Goal: Ask a question: Seek information or help from site administrators or community

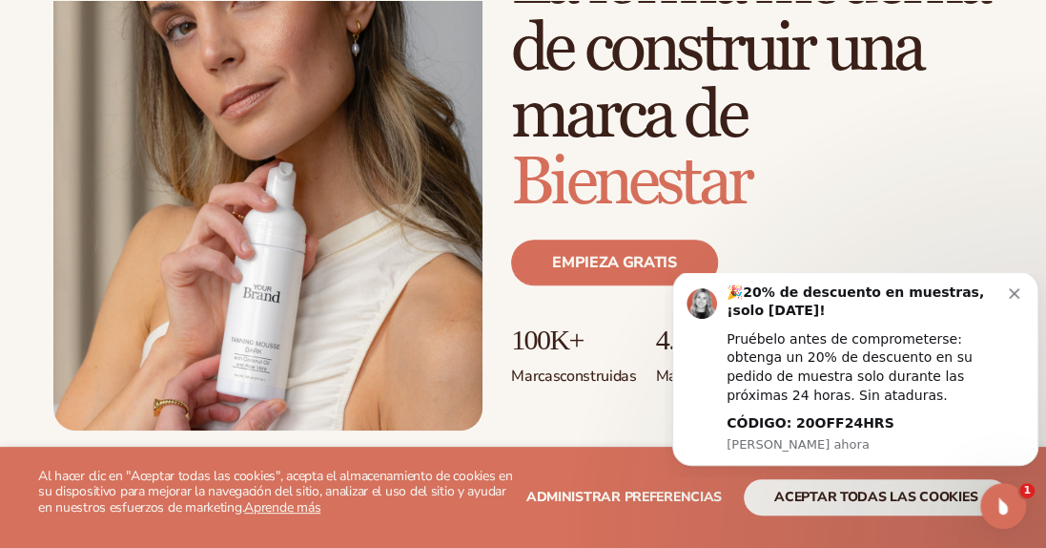
scroll to position [253, 0]
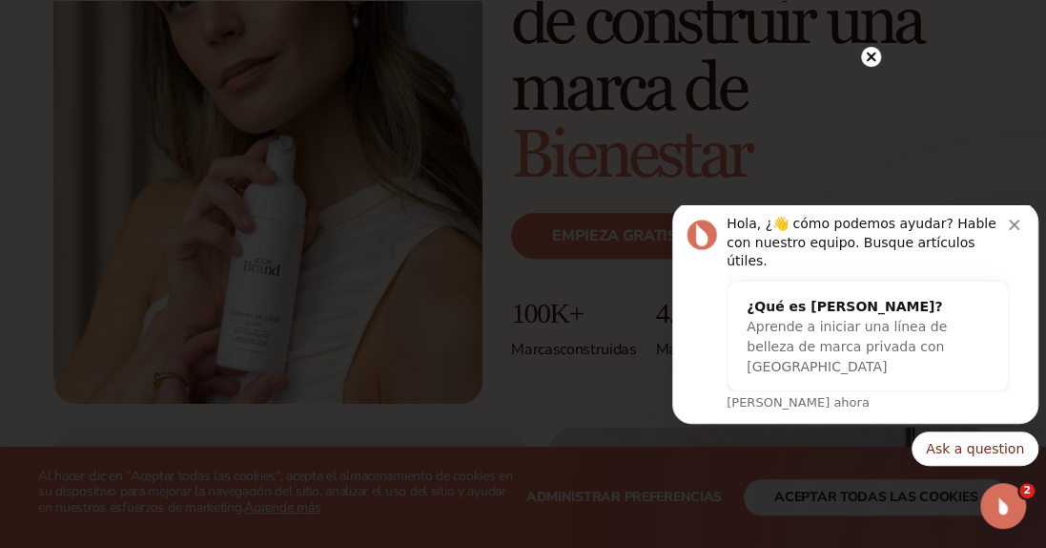
click at [972, 447] on button "Ask a question" at bounding box center [975, 448] width 127 height 34
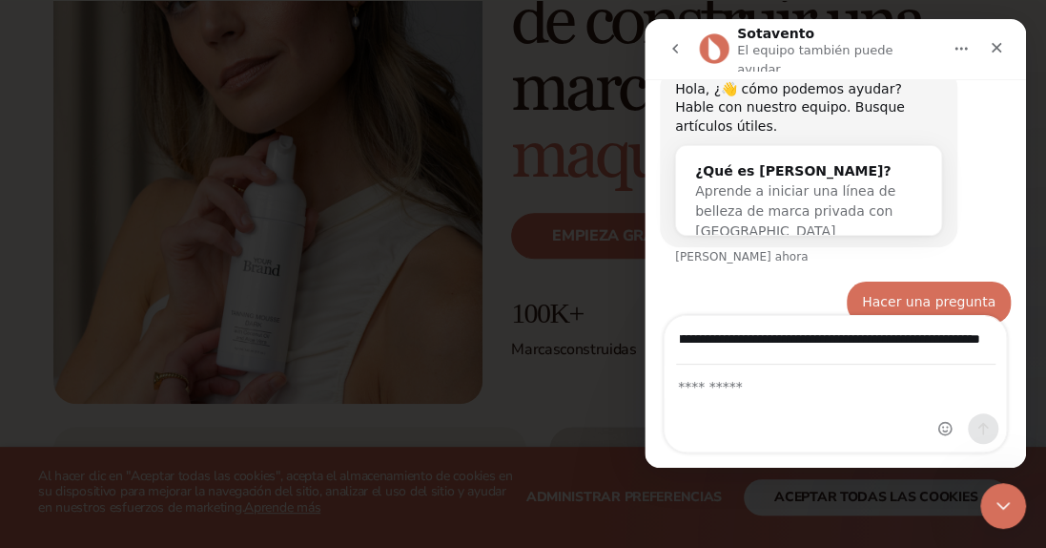
scroll to position [0, 155]
click at [720, 342] on input "**********" at bounding box center [836, 340] width 320 height 49
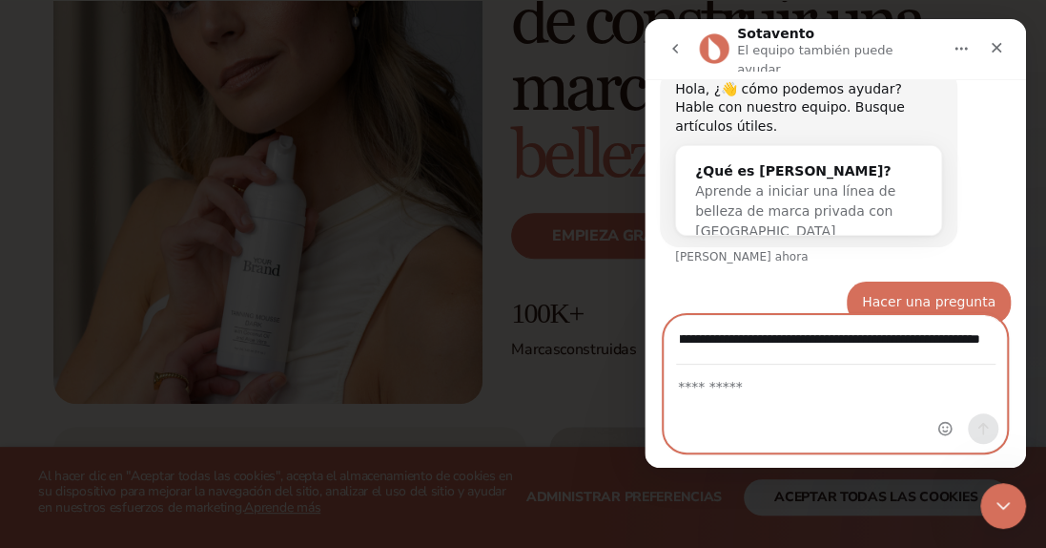
scroll to position [0, 0]
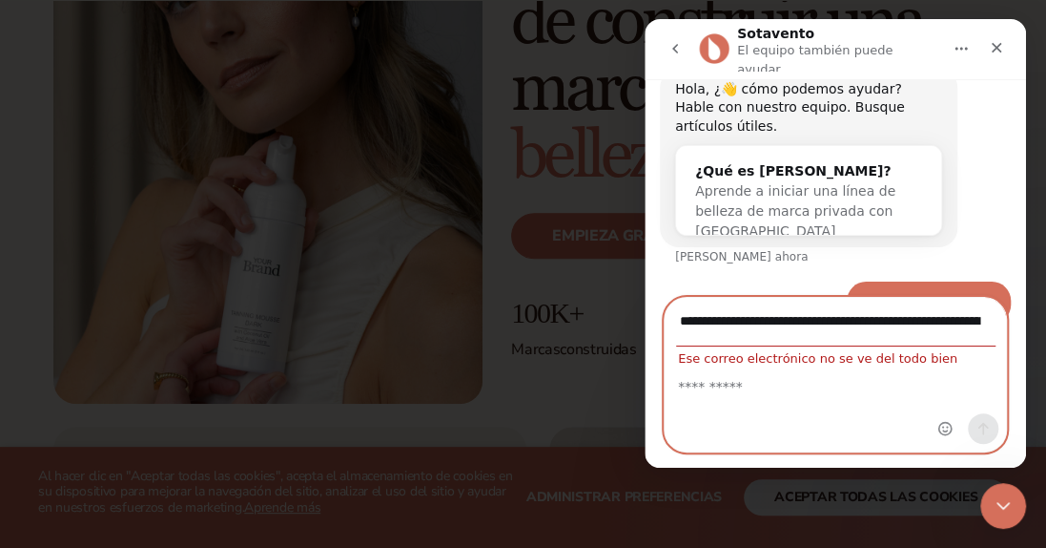
click at [976, 342] on div "Intercomunicador mensajero" at bounding box center [968, 375] width 75 height 154
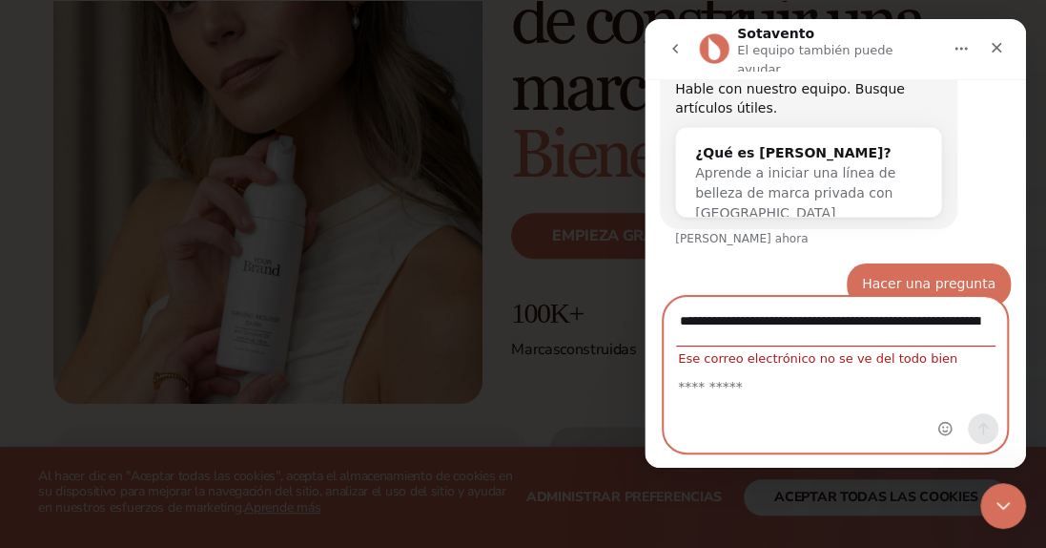
click at [827, 313] on input "**********" at bounding box center [836, 322] width 320 height 49
click at [842, 321] on input "**********" at bounding box center [836, 322] width 320 height 49
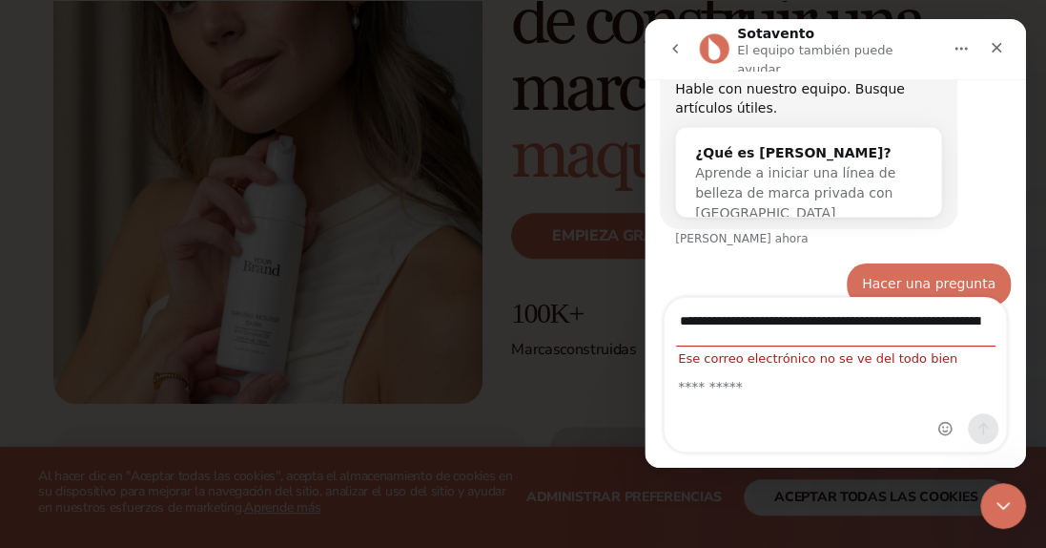
click at [974, 326] on div "Intercomunicador mensajero" at bounding box center [968, 375] width 75 height 154
click at [945, 321] on div "Intercomunicador mensajero" at bounding box center [968, 375] width 75 height 154
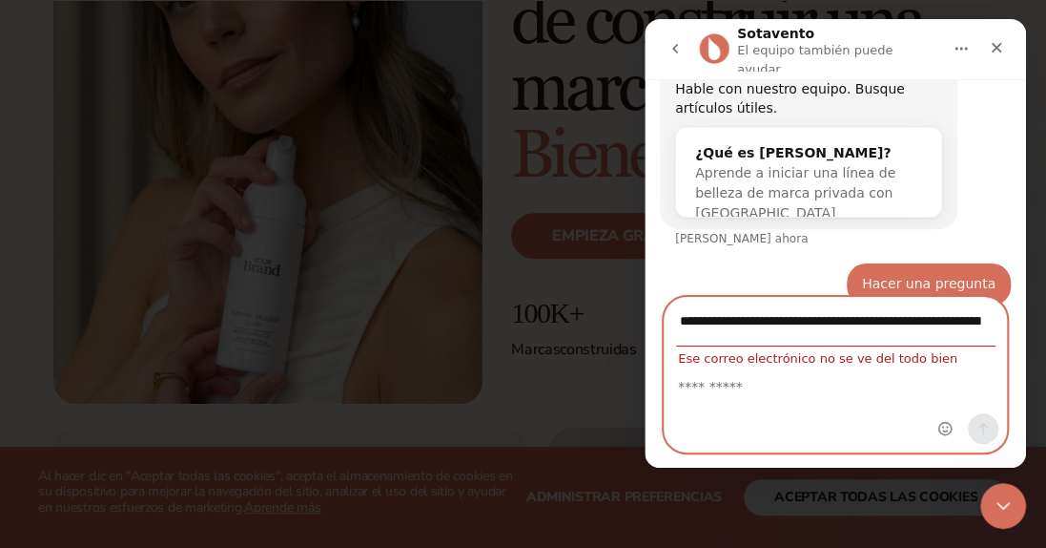
drag, startPoint x: 922, startPoint y: 321, endPoint x: 809, endPoint y: 328, distance: 113.8
click at [809, 328] on input "**********" at bounding box center [836, 322] width 320 height 49
type input "*"
type input "**********"
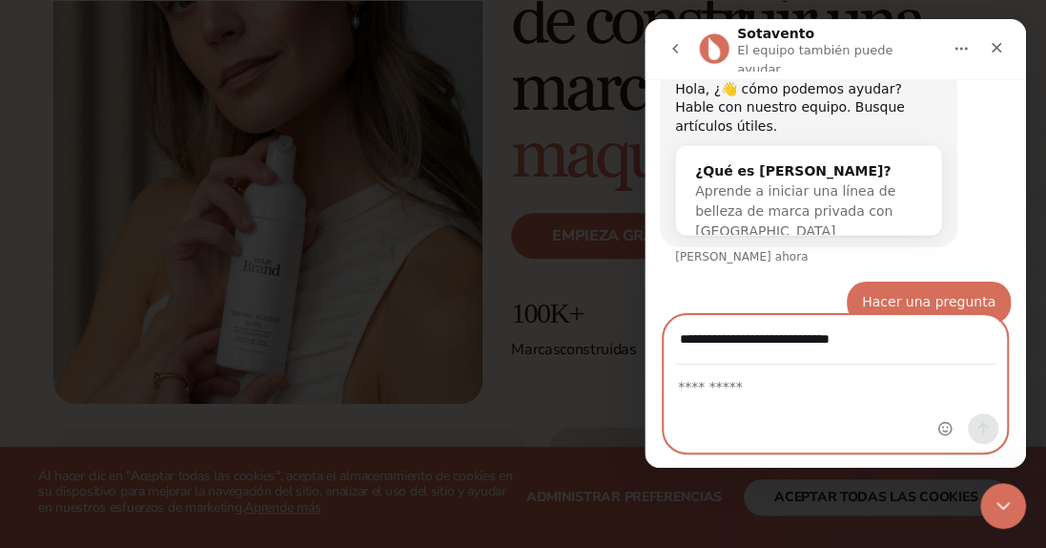
click at [737, 389] on textarea "Mensaje..." at bounding box center [836, 381] width 342 height 32
click at [839, 387] on textarea "**********" at bounding box center [836, 381] width 342 height 32
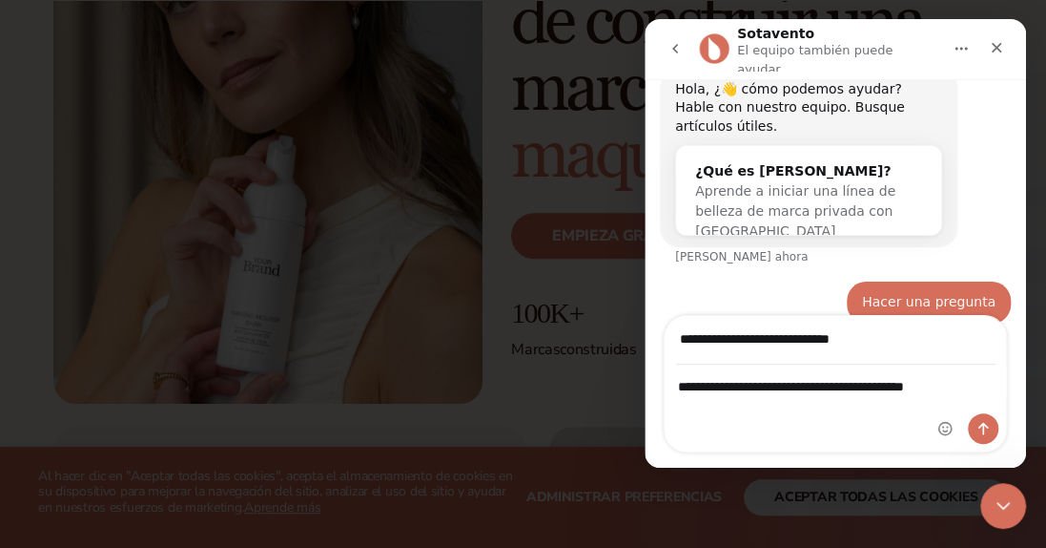
click at [968, 388] on div "Intercomunicador mensajero" at bounding box center [968, 383] width 75 height 135
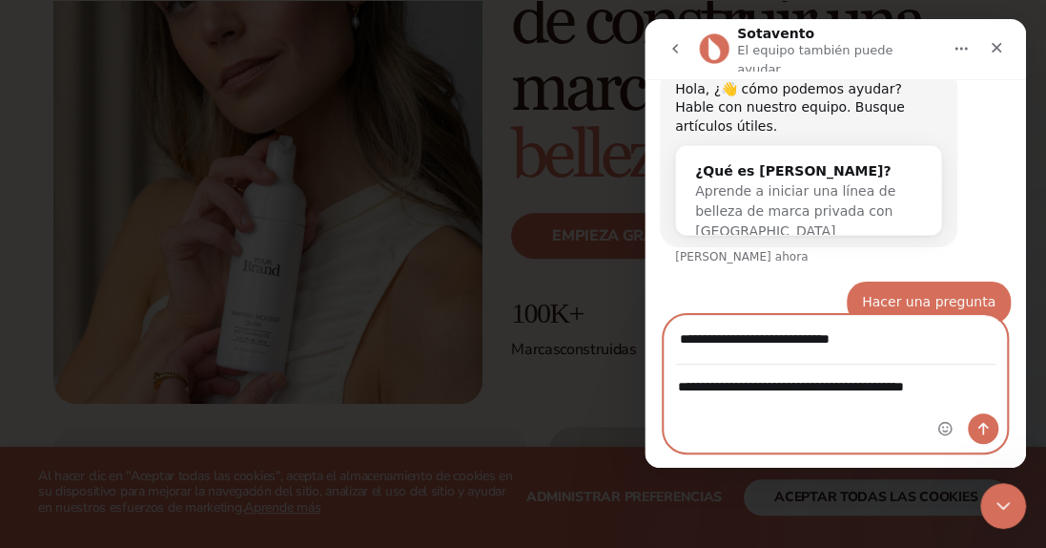
click at [922, 385] on textarea "**********" at bounding box center [836, 381] width 342 height 32
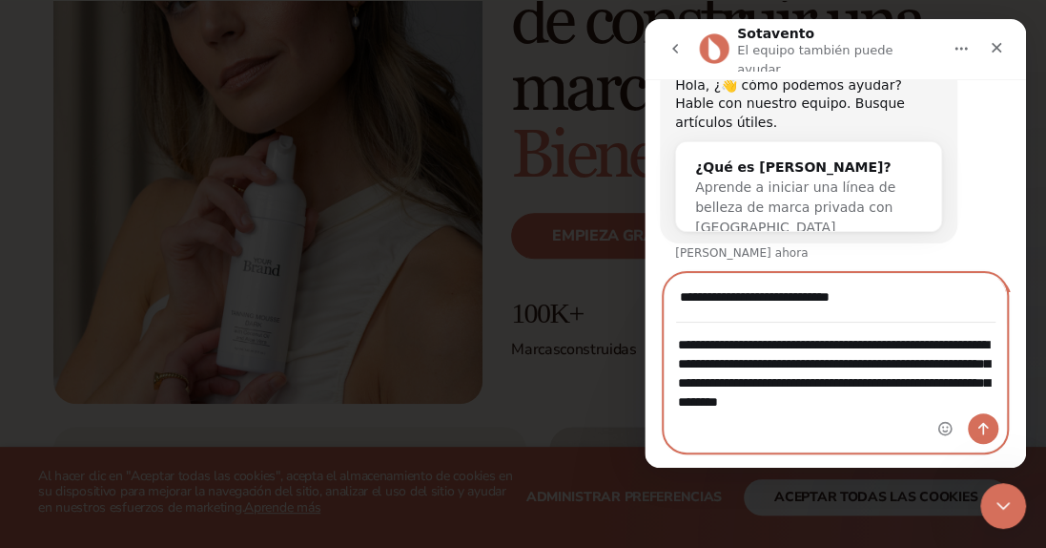
scroll to position [112, 0]
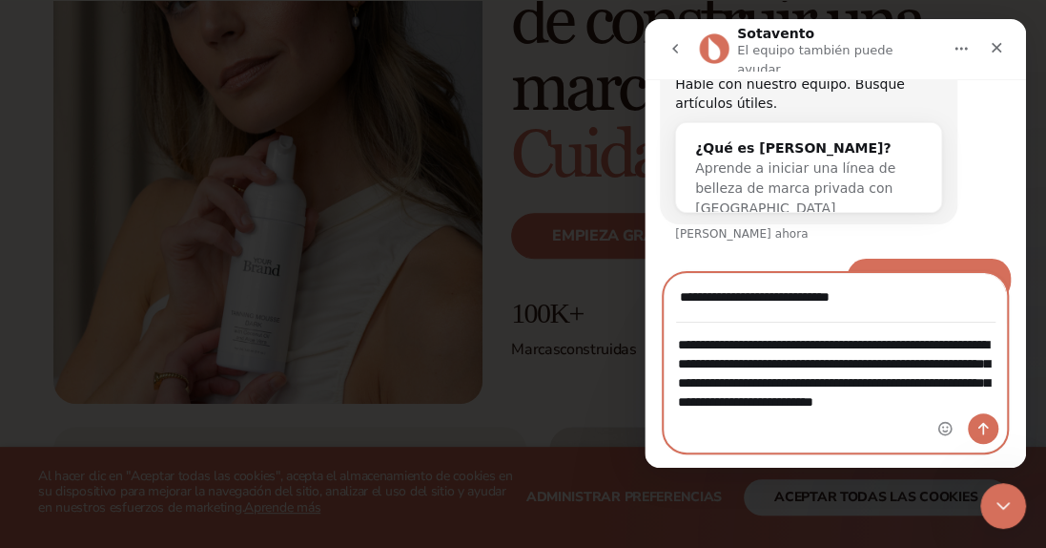
type textarea "**********"
click at [983, 430] on icon "Enviar un mensaje..." at bounding box center [983, 428] width 15 height 15
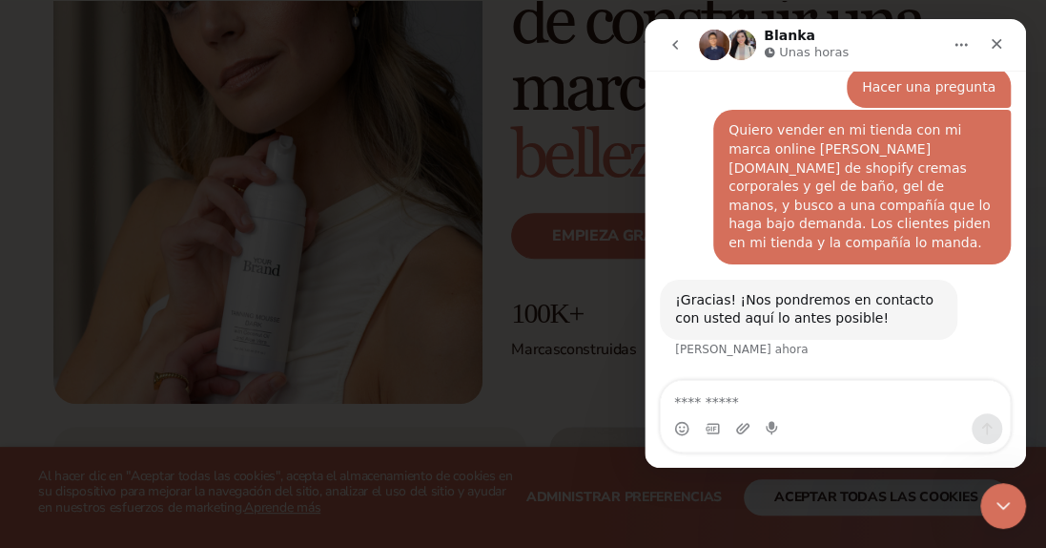
scroll to position [290, 0]
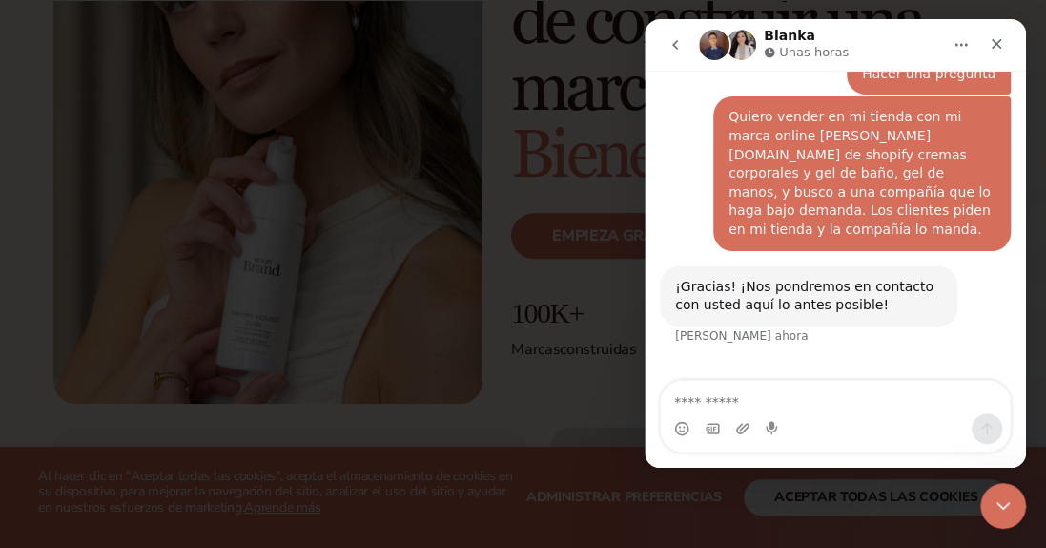
click at [994, 38] on icon "Cerrar" at bounding box center [996, 43] width 15 height 15
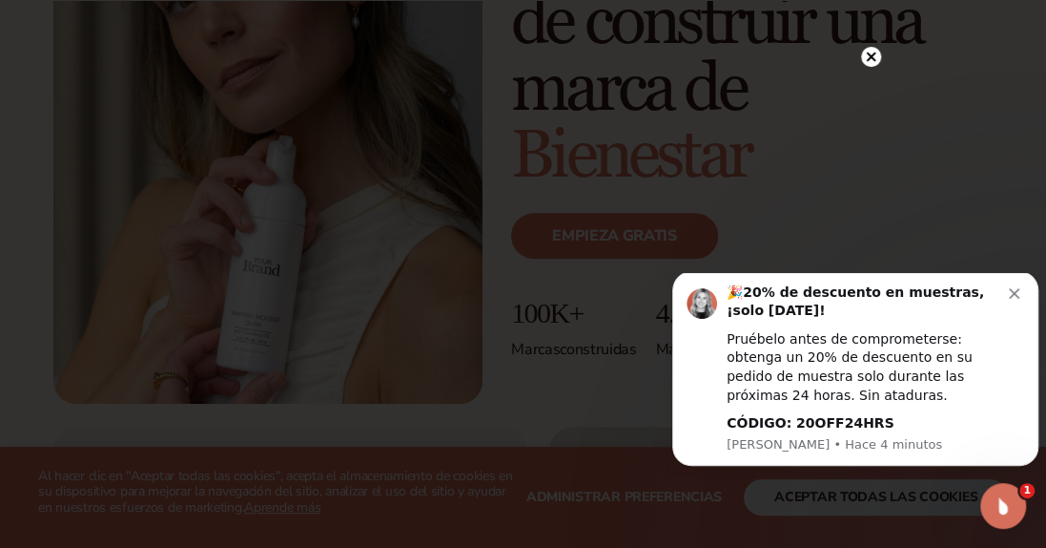
click at [1014, 299] on icon "Descartar notificación" at bounding box center [1014, 293] width 10 height 10
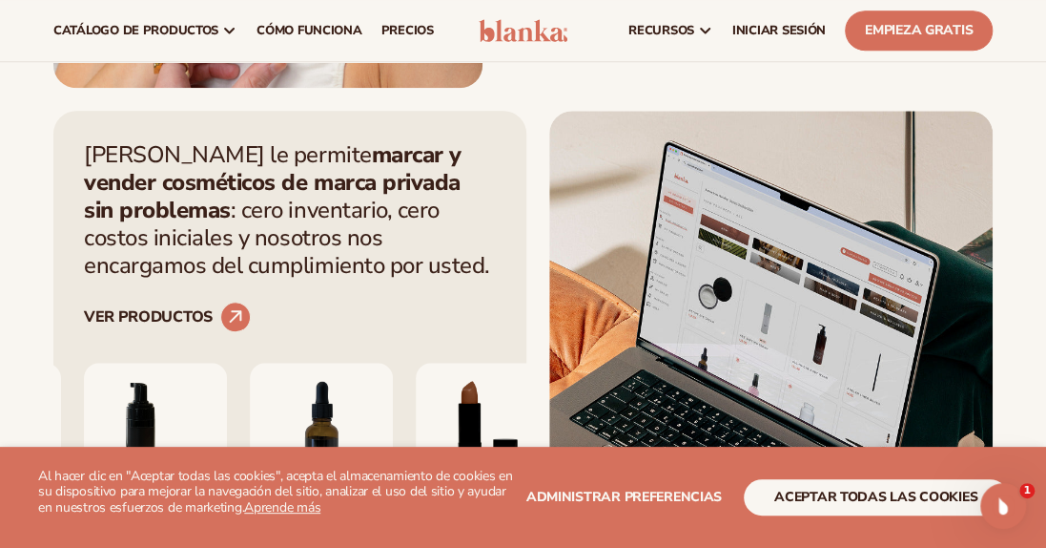
scroll to position [563, 0]
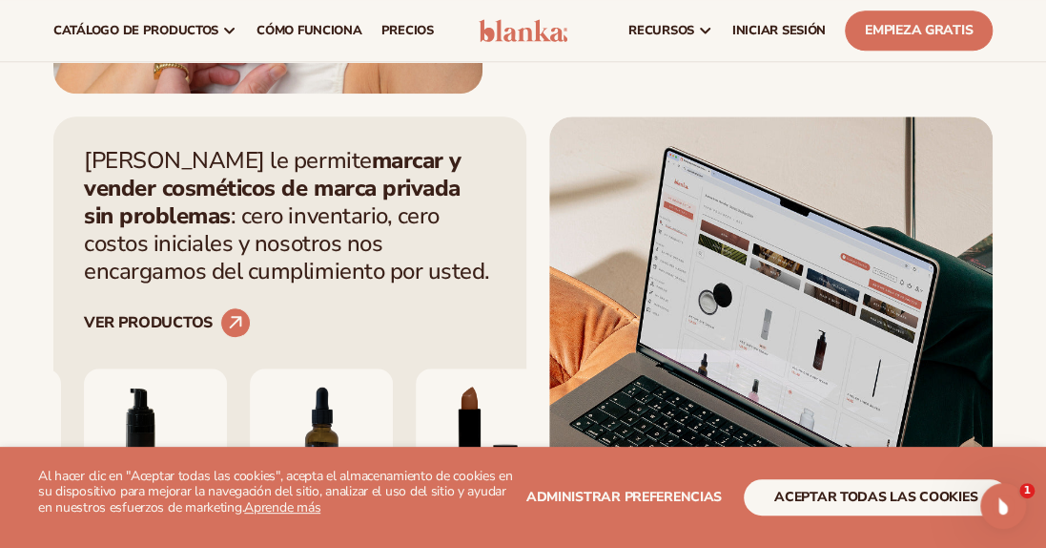
click at [232, 322] on icon at bounding box center [235, 322] width 12 height 12
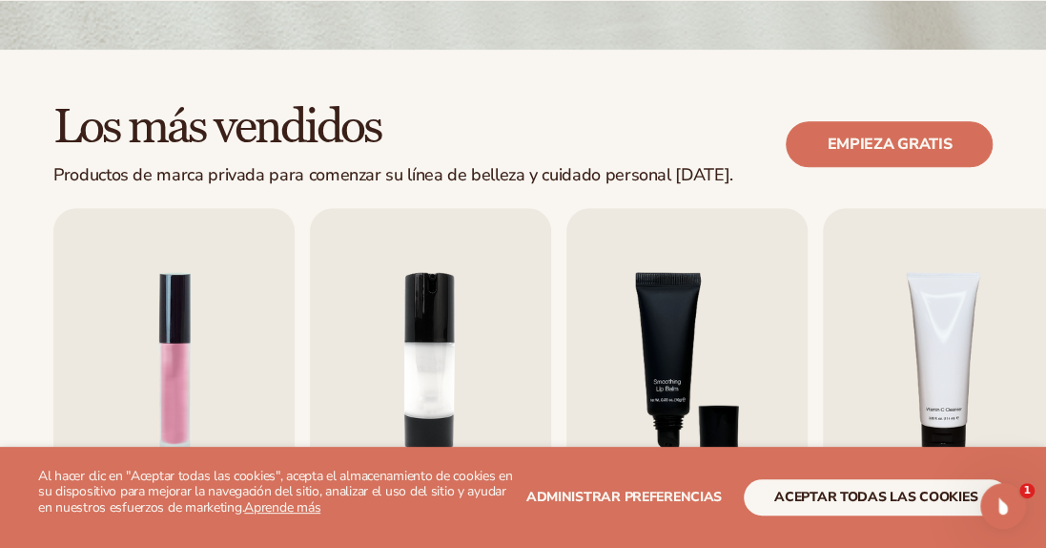
scroll to position [464, 0]
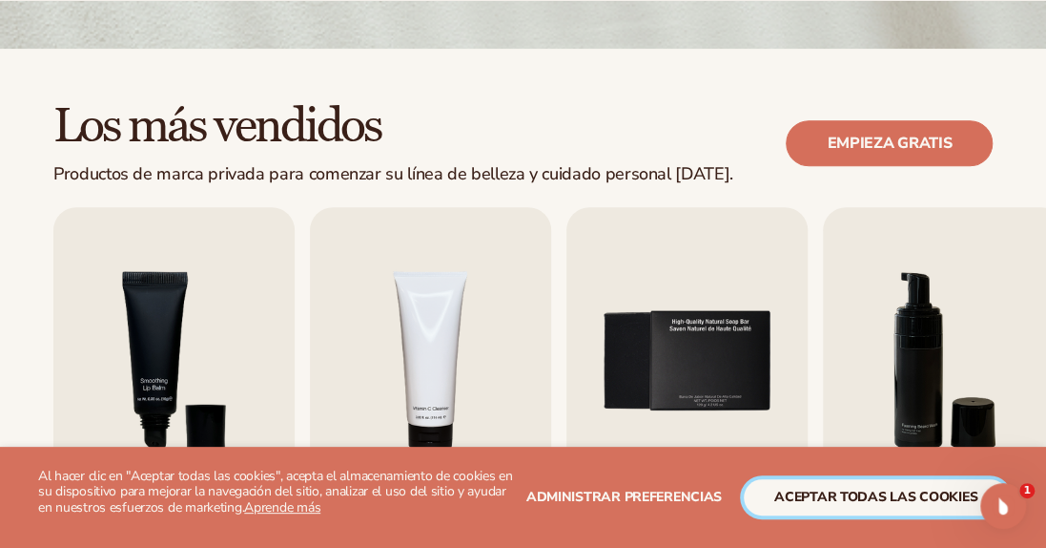
click at [824, 487] on button "aceptar todas las cookies" at bounding box center [876, 497] width 264 height 36
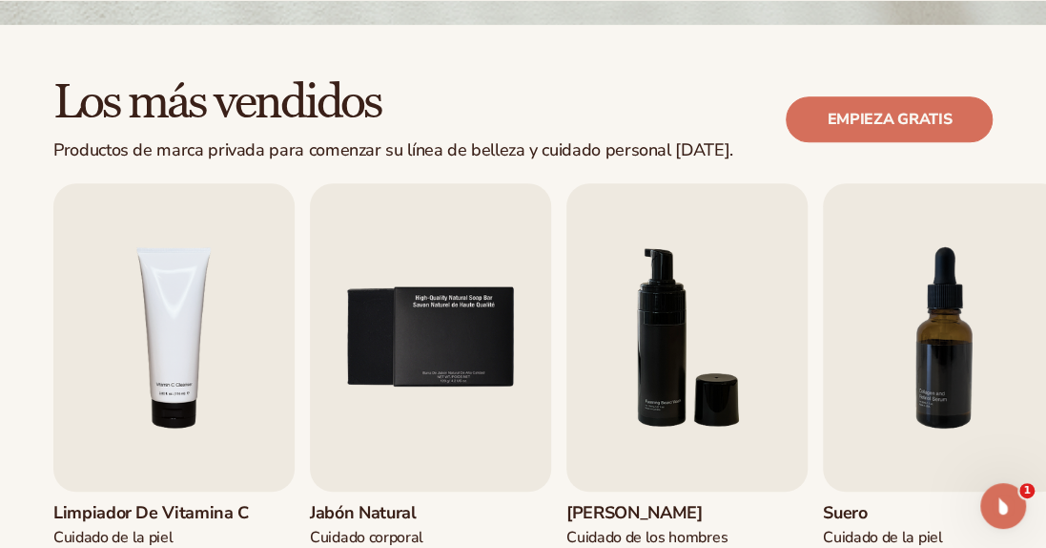
scroll to position [486, 0]
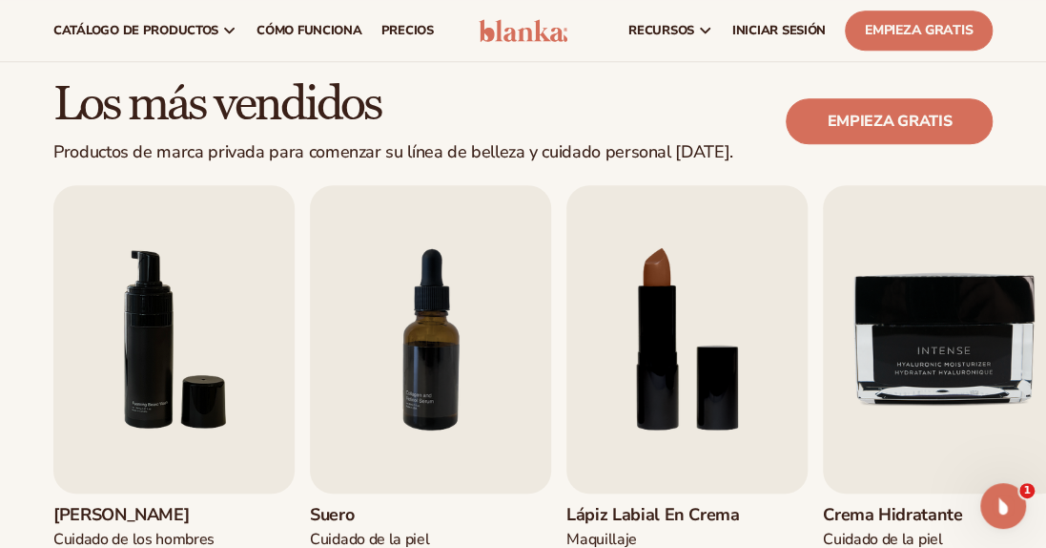
click at [31, 334] on div "Los más vendidos Productos de marca privada para comenzar su línea de belleza y…" at bounding box center [523, 369] width 1046 height 684
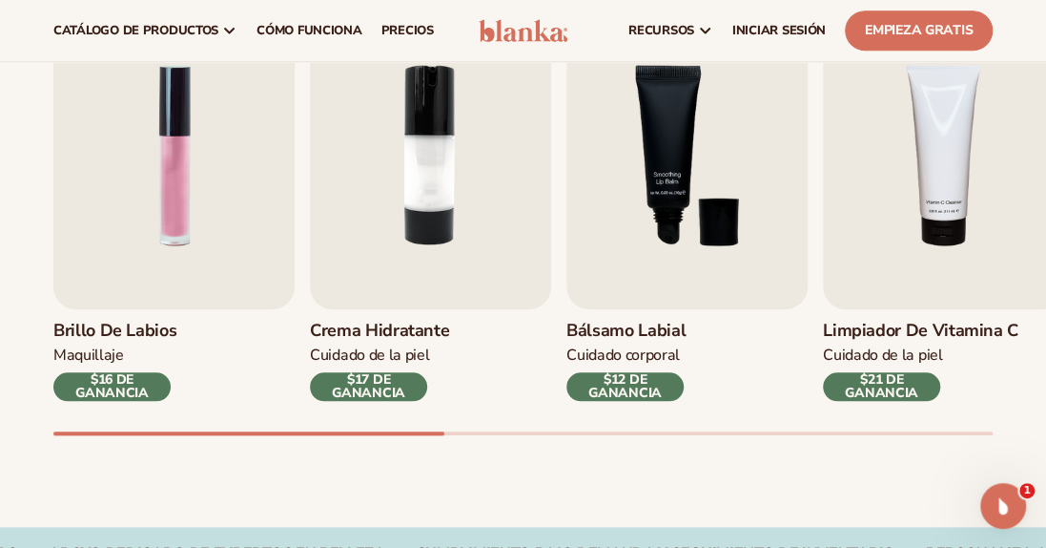
scroll to position [649, 0]
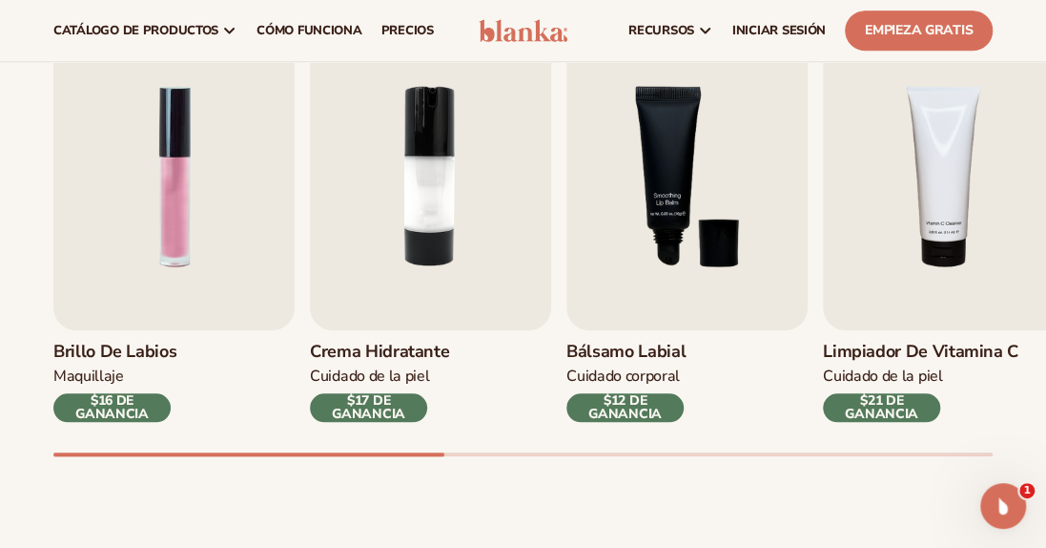
click at [433, 201] on img "2 / 9" at bounding box center [430, 176] width 241 height 308
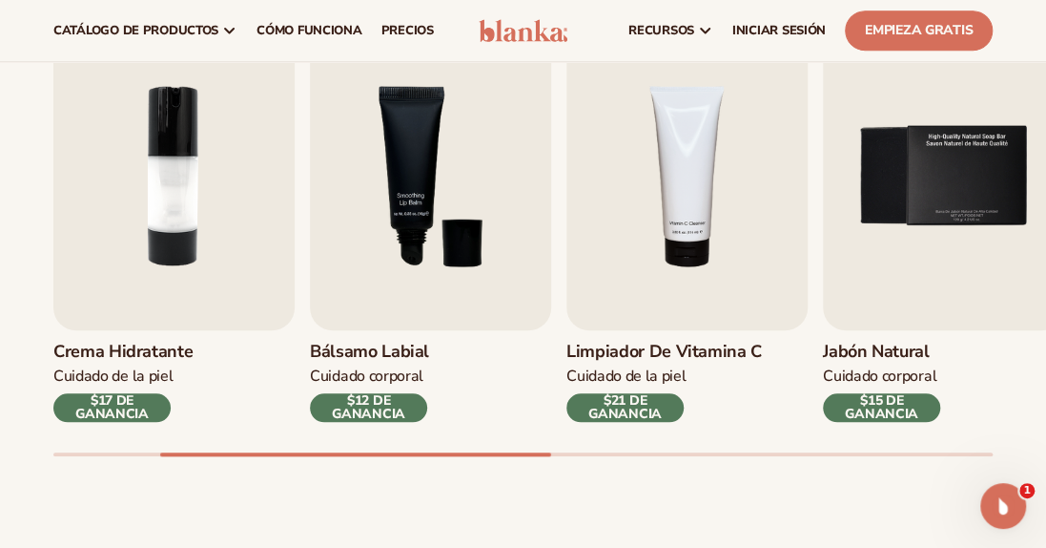
click at [1042, 261] on img "5 / 9" at bounding box center [943, 176] width 241 height 308
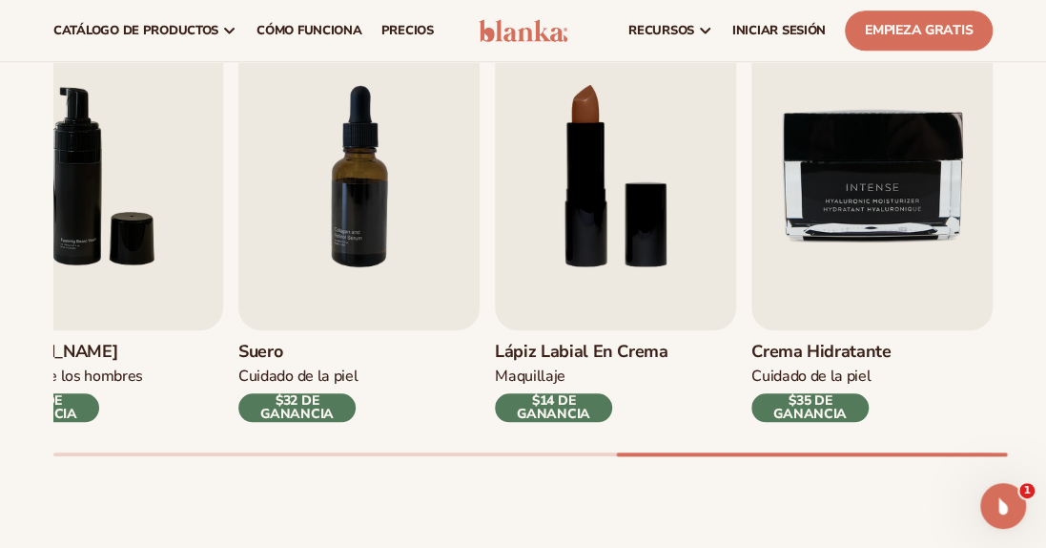
click at [230, 449] on div "Brillo de labios Maquillaje $16 DE GANANCIA Crema hidratante Cuidado de la piel…" at bounding box center [549, 239] width 993 height 434
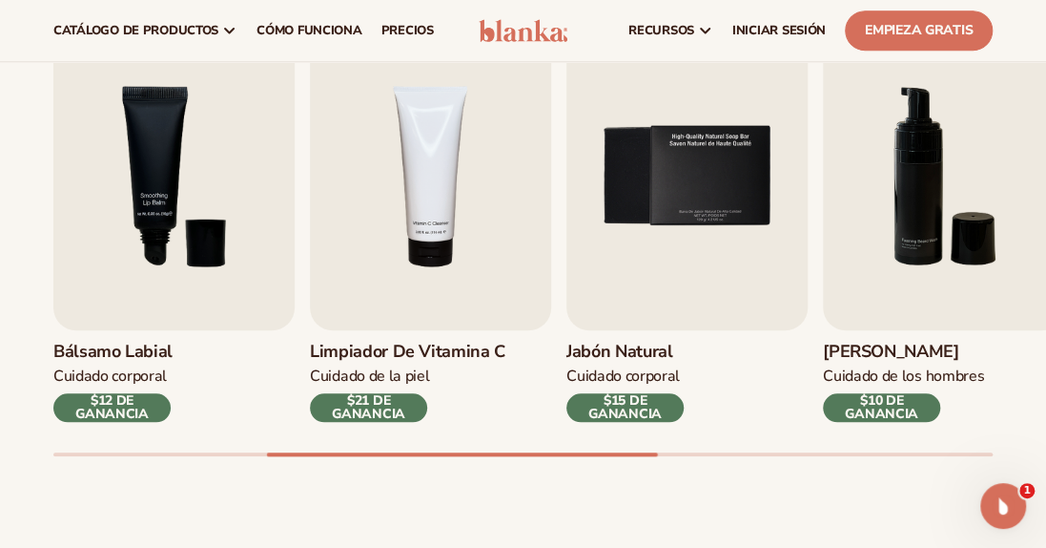
click at [288, 29] on span "Cómo funciona" at bounding box center [309, 30] width 105 height 15
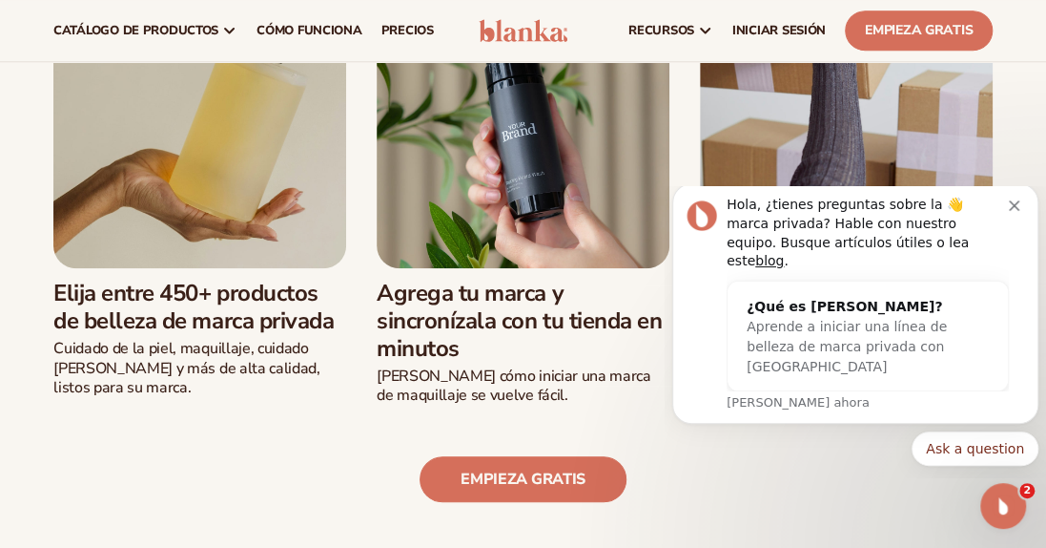
scroll to position [602, 0]
click at [1016, 211] on icon "Descartar notificación" at bounding box center [1014, 205] width 10 height 10
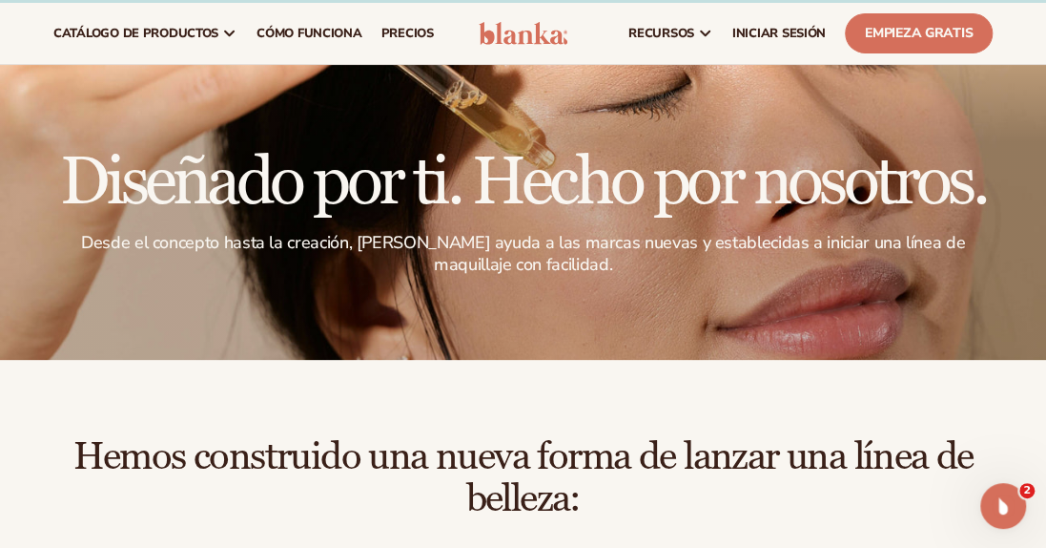
scroll to position [0, 0]
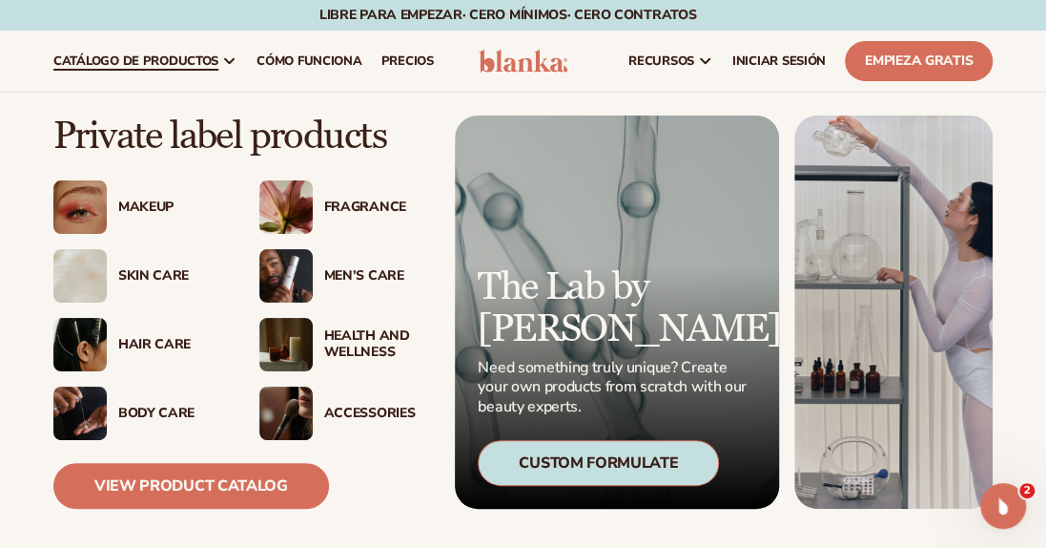
click at [143, 406] on div "Body Care" at bounding box center [169, 413] width 103 height 16
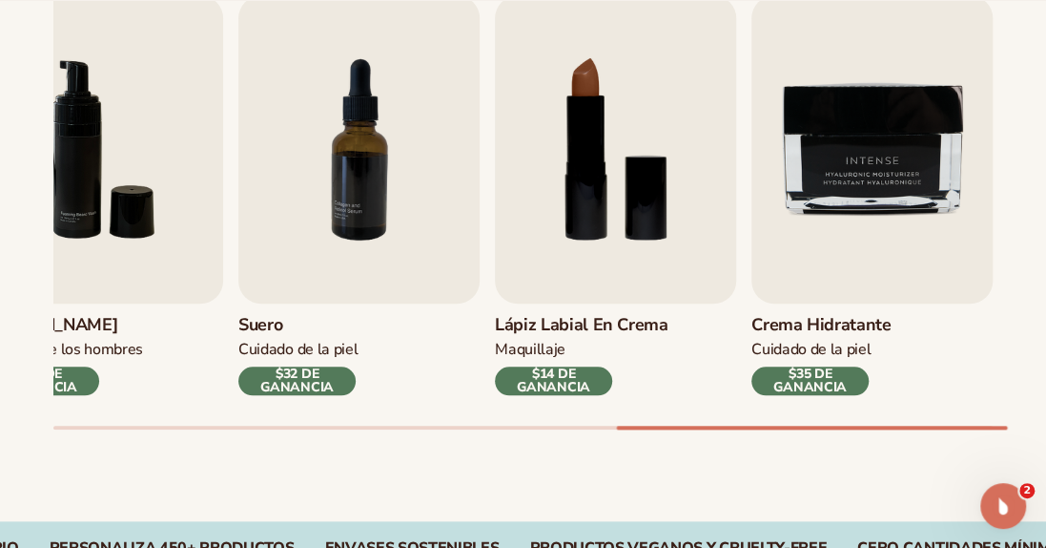
scroll to position [692, 0]
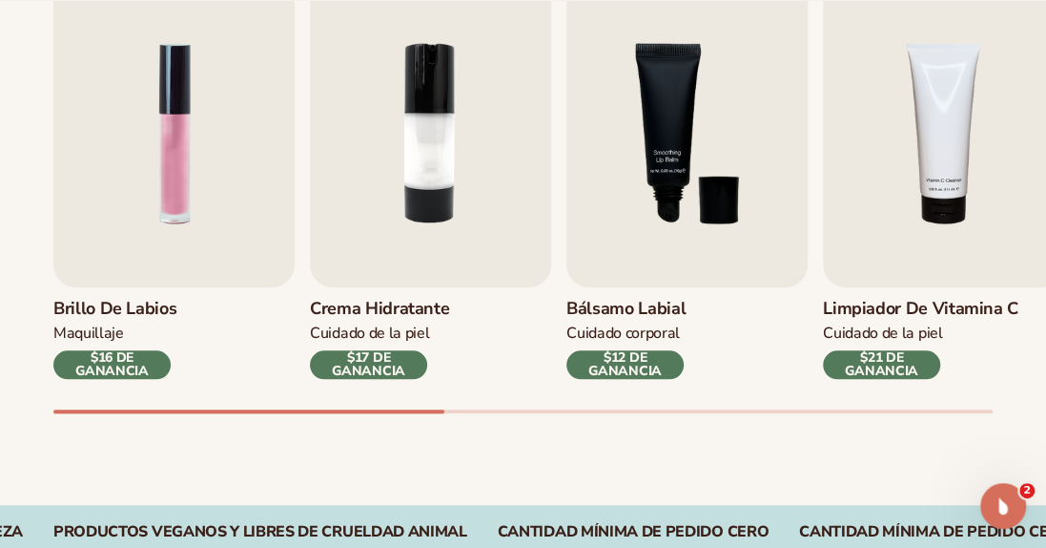
click at [446, 188] on img "2 / 9" at bounding box center [430, 133] width 241 height 308
click at [419, 137] on img "2 / 9" at bounding box center [430, 133] width 241 height 308
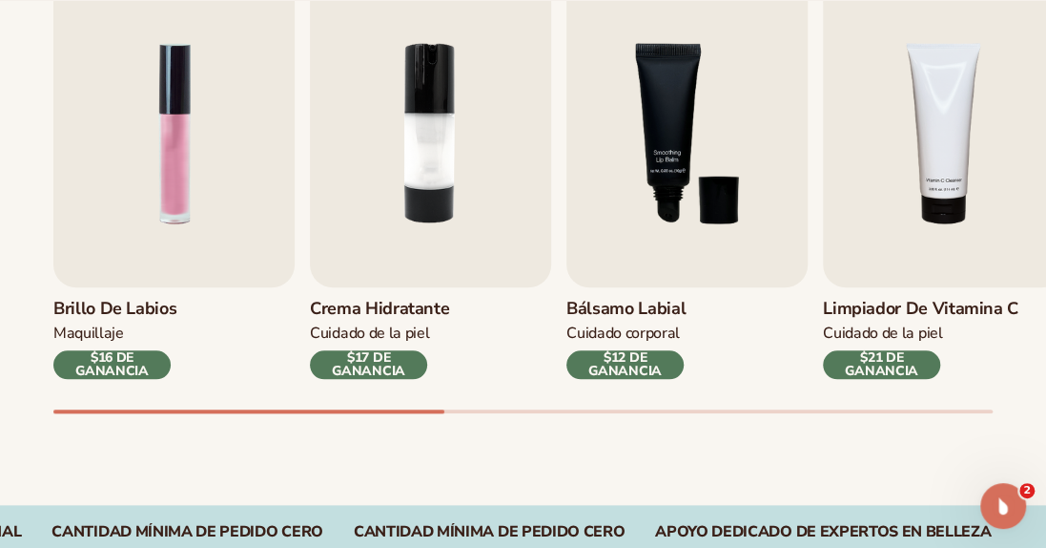
click at [419, 137] on img "2 / 9" at bounding box center [430, 133] width 241 height 308
click at [488, 145] on img "2 / 9" at bounding box center [430, 133] width 241 height 308
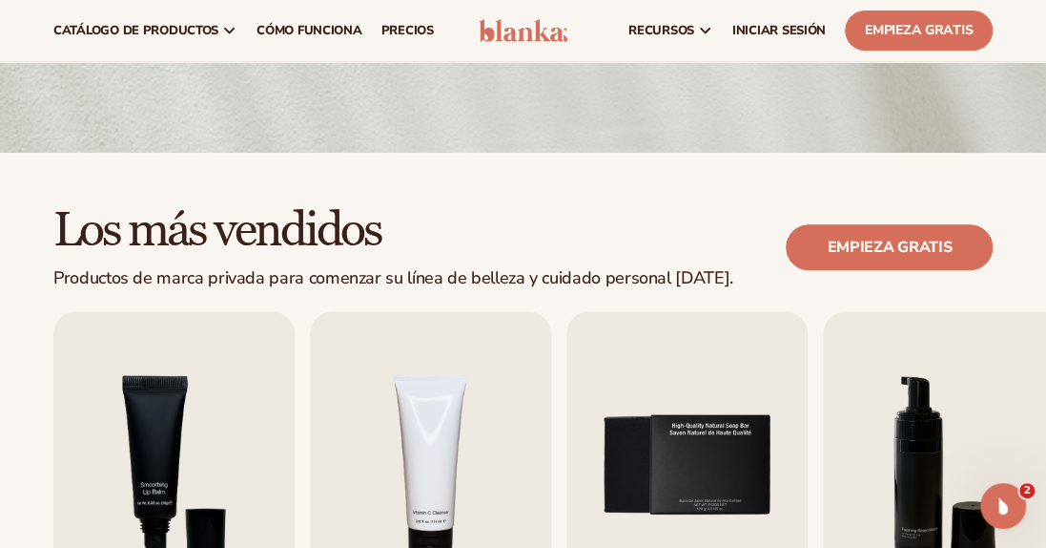
scroll to position [360, 0]
